Goal: Communication & Community: Answer question/provide support

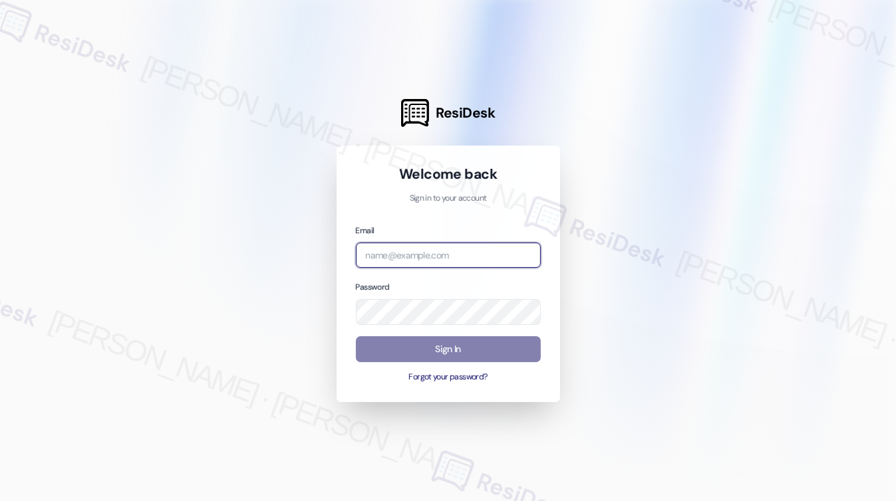
drag, startPoint x: 421, startPoint y: 257, endPoint x: 427, endPoint y: 262, distance: 7.6
click at [423, 267] on input "email" at bounding box center [448, 256] width 185 height 26
type input "automated-surveys-tdc_management-[PERSON_NAME].[PERSON_NAME]@tdc_[DOMAIN_NAME]"
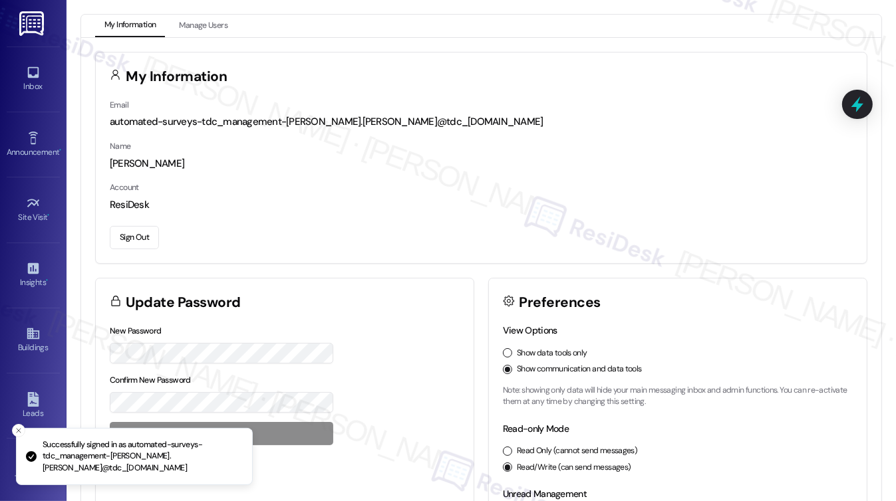
click at [32, 55] on div "Inbox Go to Inbox" at bounding box center [33, 79] width 53 height 65
click at [32, 68] on icon at bounding box center [33, 72] width 15 height 15
